Goal: Navigation & Orientation: Go to known website

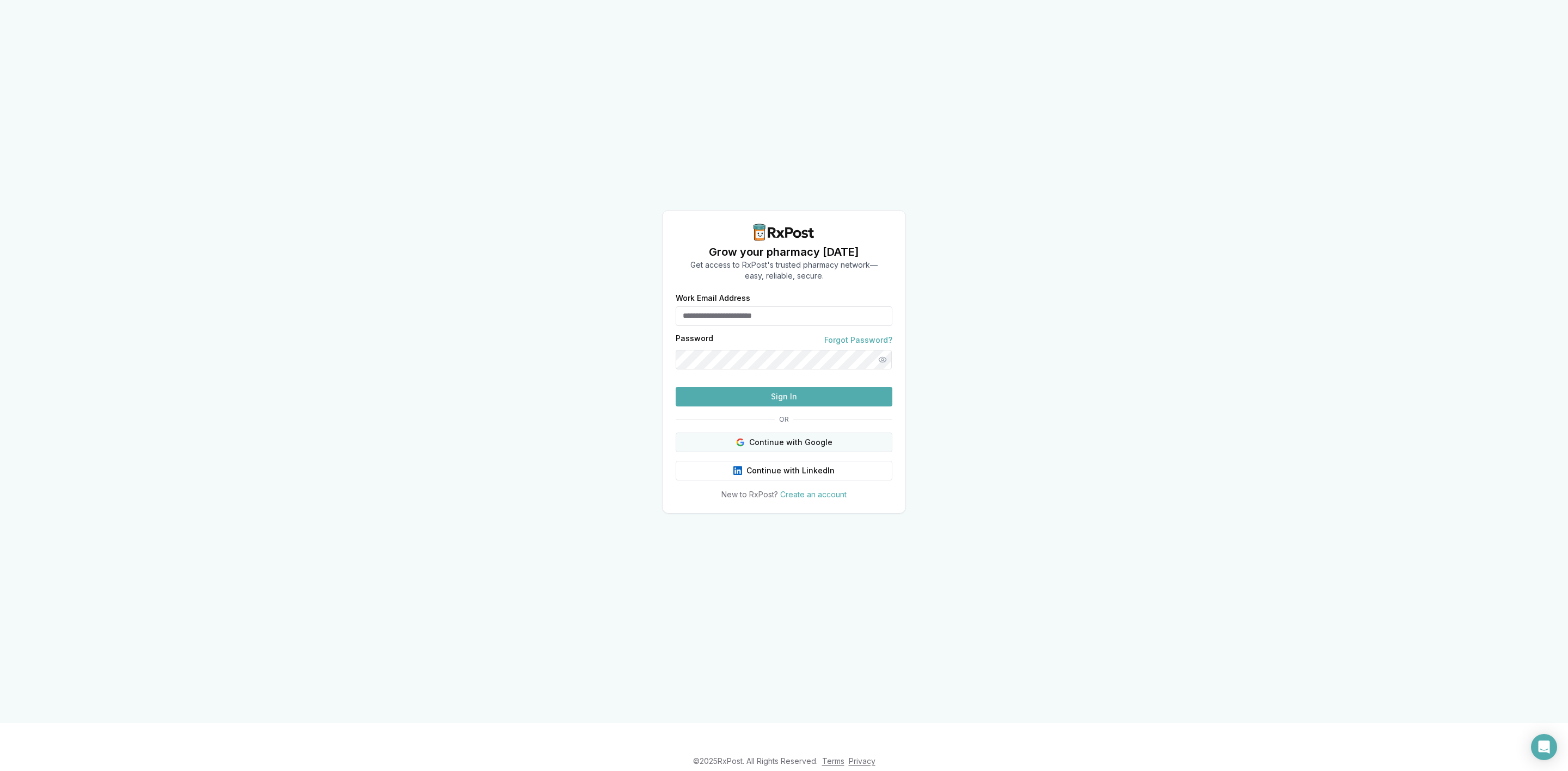
type input "**********"
click at [831, 442] on button "Continue with Google" at bounding box center [784, 443] width 217 height 20
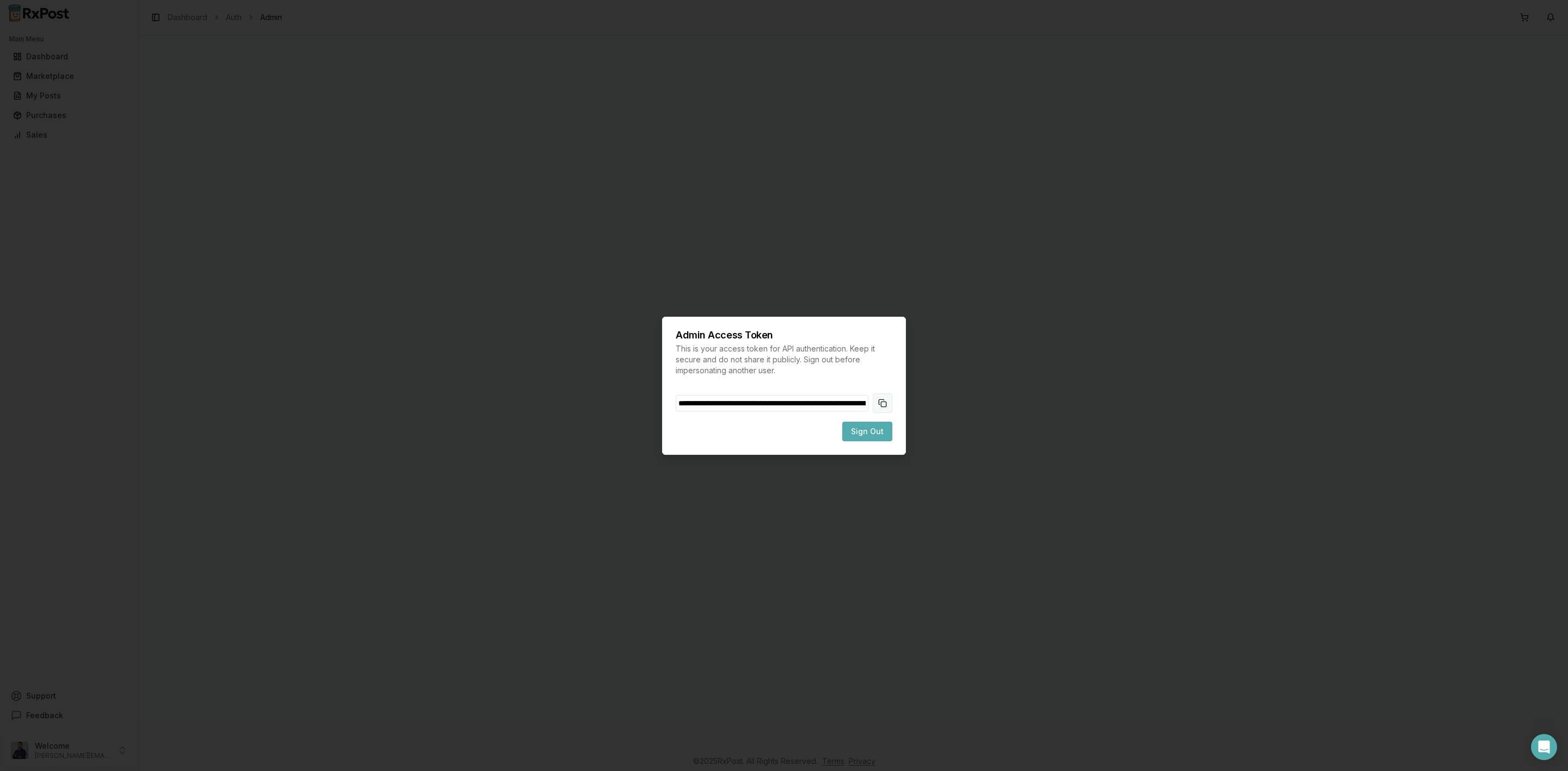
click at [885, 402] on button "Copy token to clipboard" at bounding box center [883, 403] width 20 height 20
click at [886, 436] on button "Sign Out" at bounding box center [867, 432] width 50 height 20
